Goal: Find specific page/section: Find specific page/section

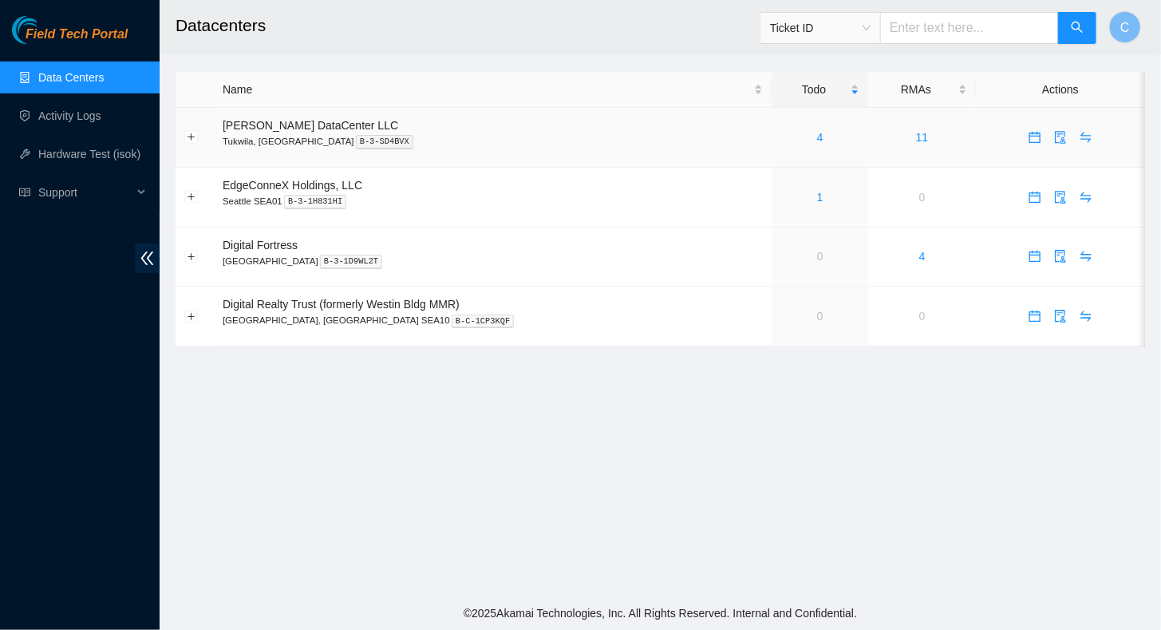
click at [795, 140] on div "4" at bounding box center [819, 137] width 79 height 18
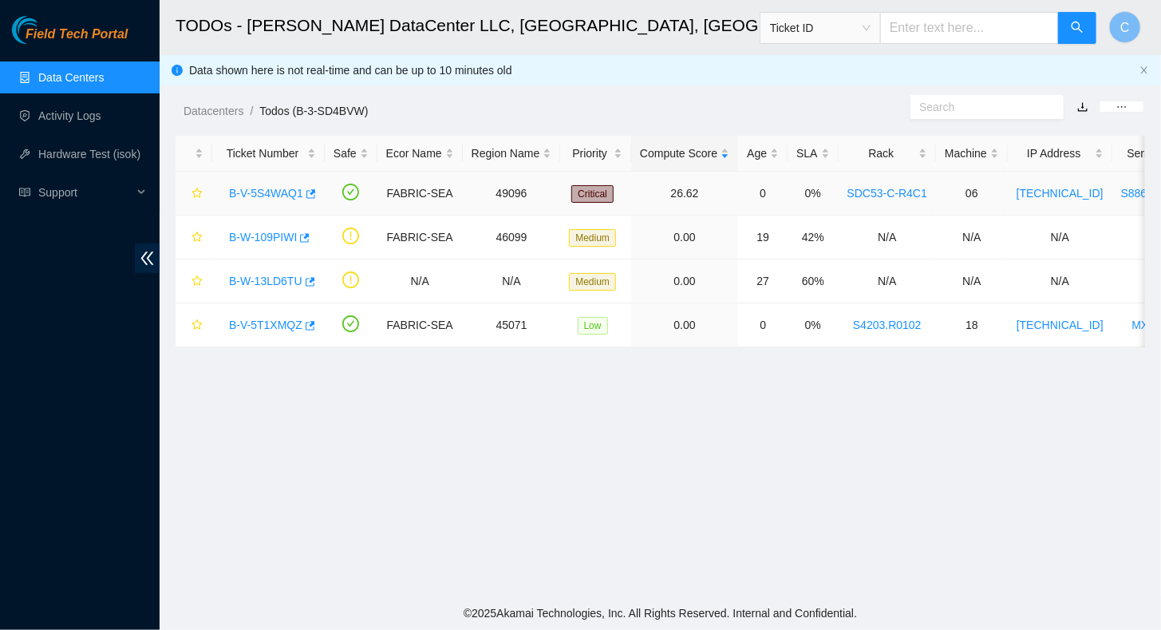
click at [267, 196] on link "B-V-5S4WAQ1" at bounding box center [266, 193] width 74 height 13
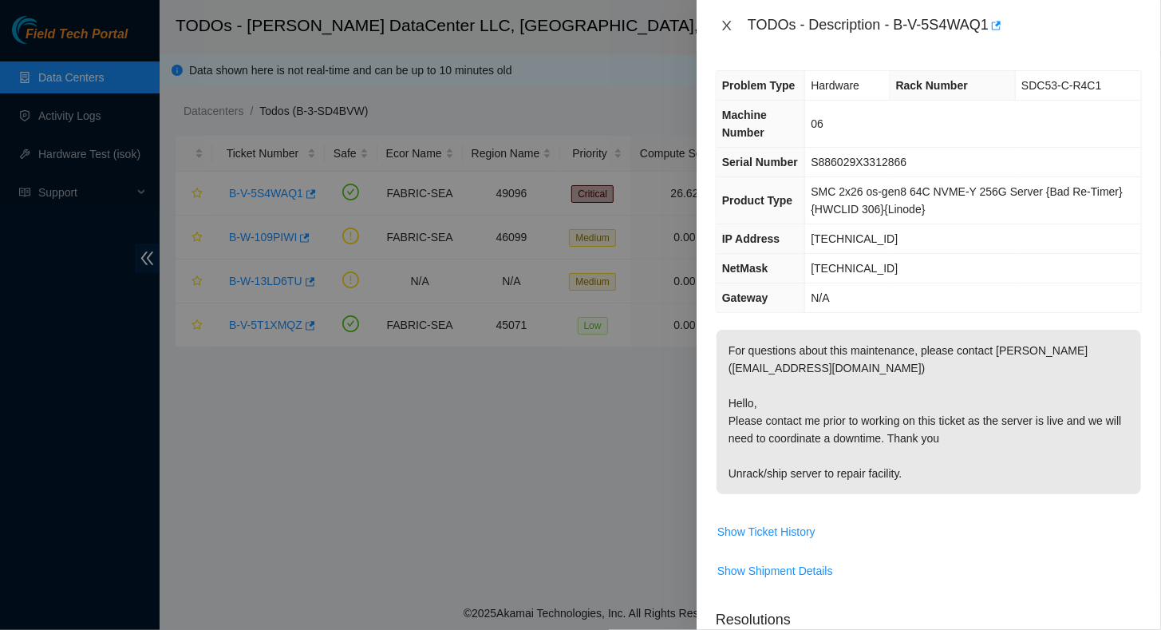
click at [731, 18] on button "Close" at bounding box center [727, 25] width 22 height 15
